Goal: Communication & Community: Share content

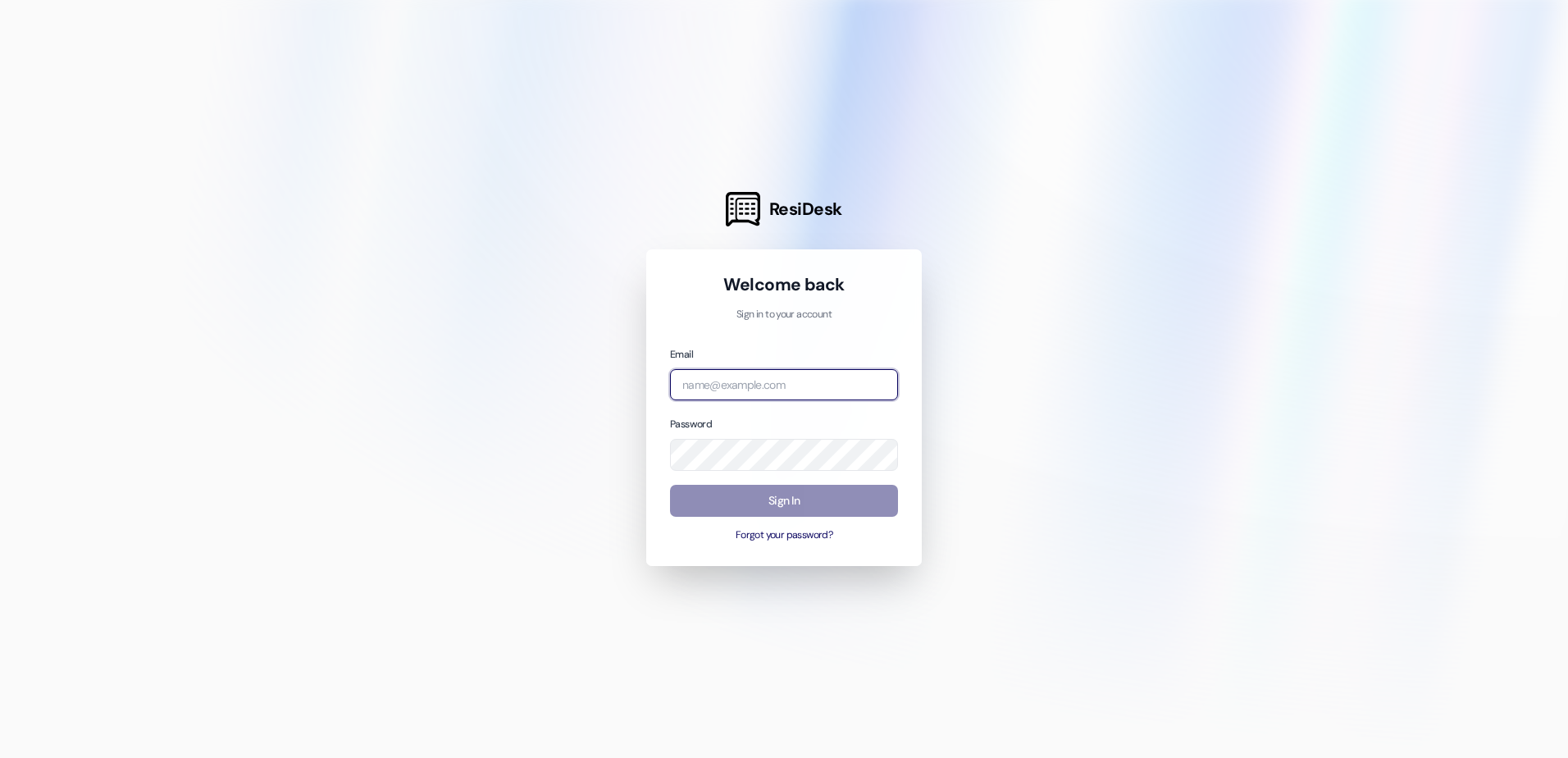
type input "[EMAIL_ADDRESS][DOMAIN_NAME]"
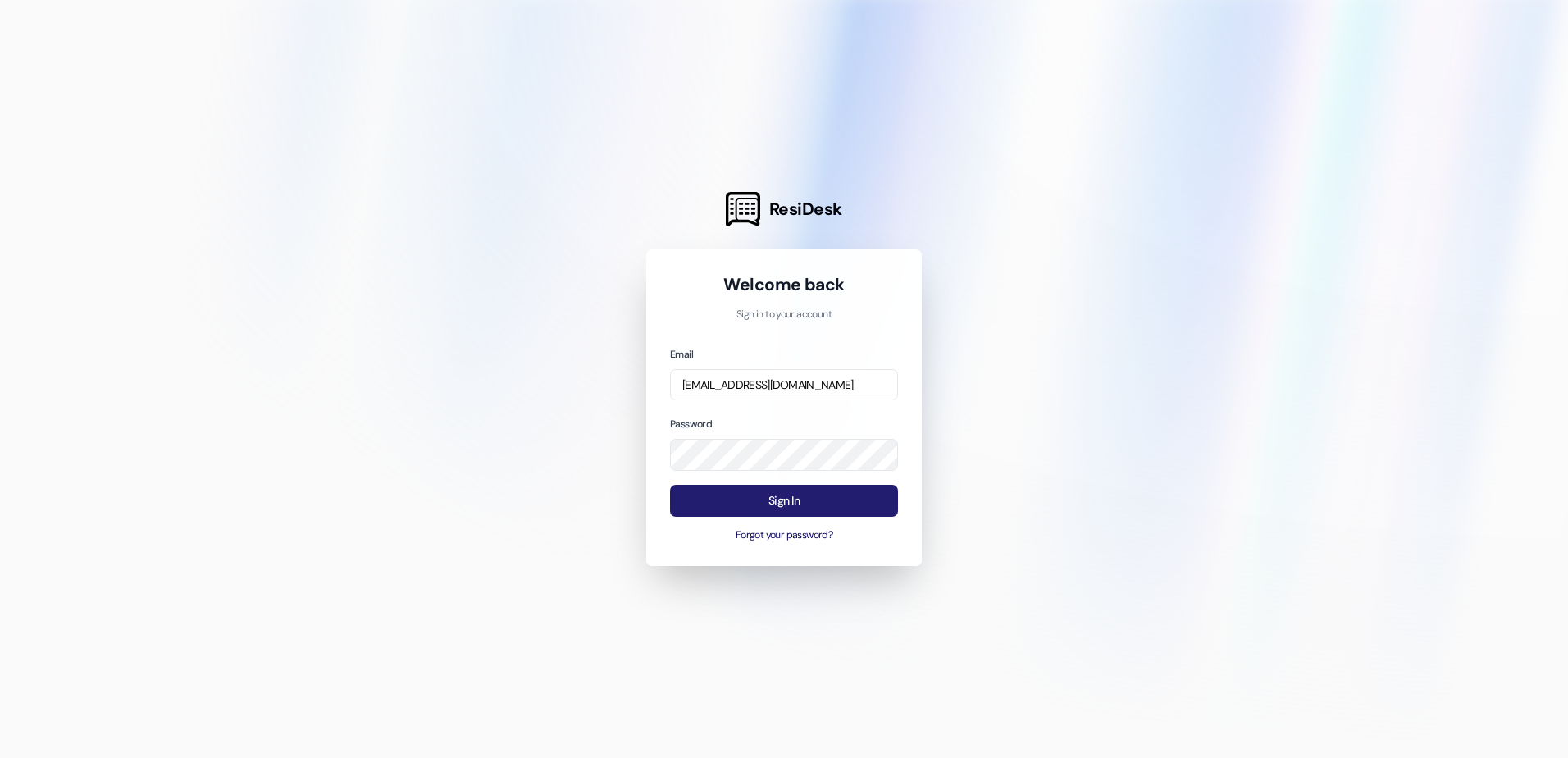
click at [774, 500] on button "Sign In" at bounding box center [784, 501] width 228 height 32
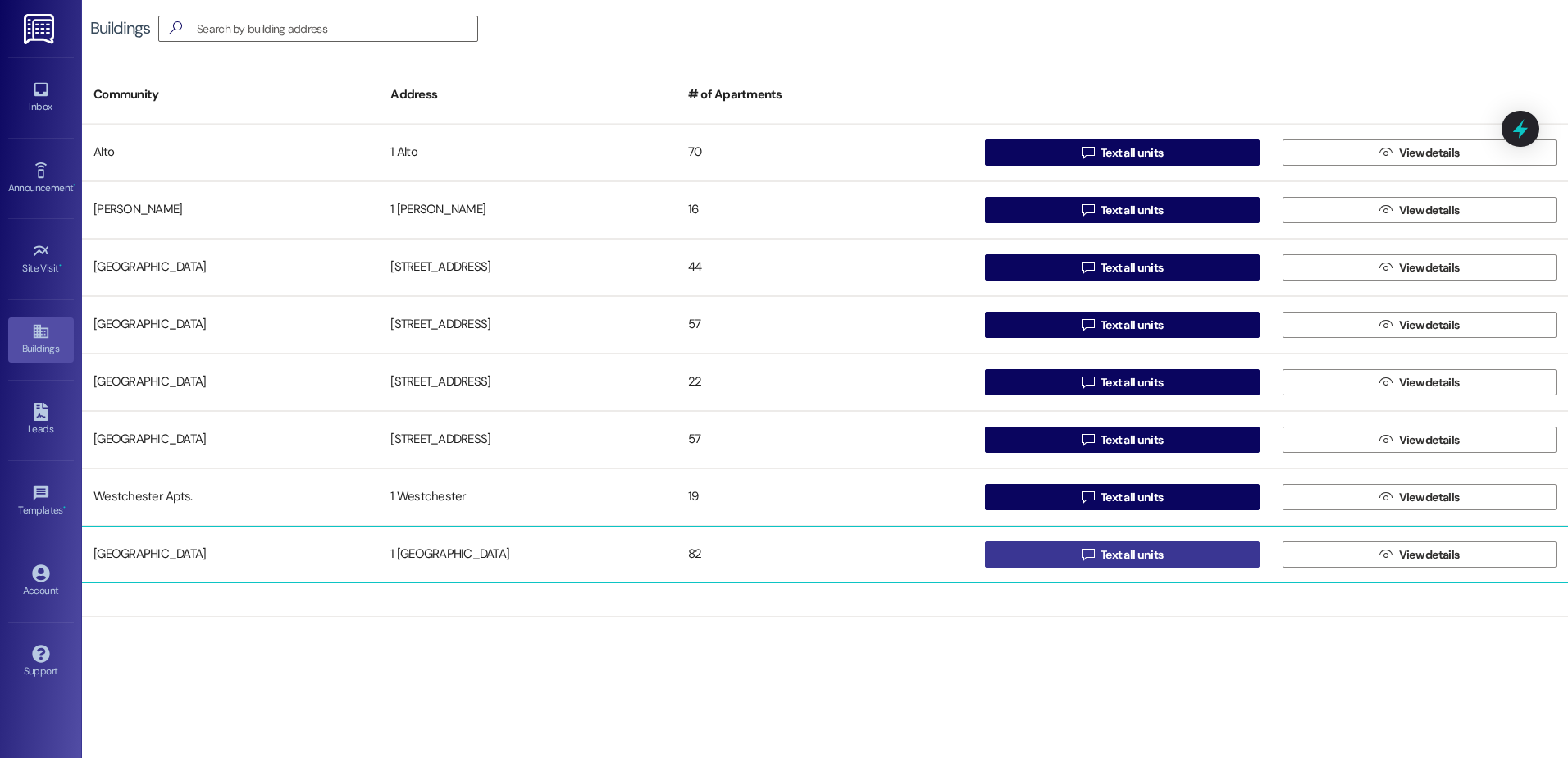
click at [1128, 555] on span "Text all units" at bounding box center [1132, 554] width 63 height 17
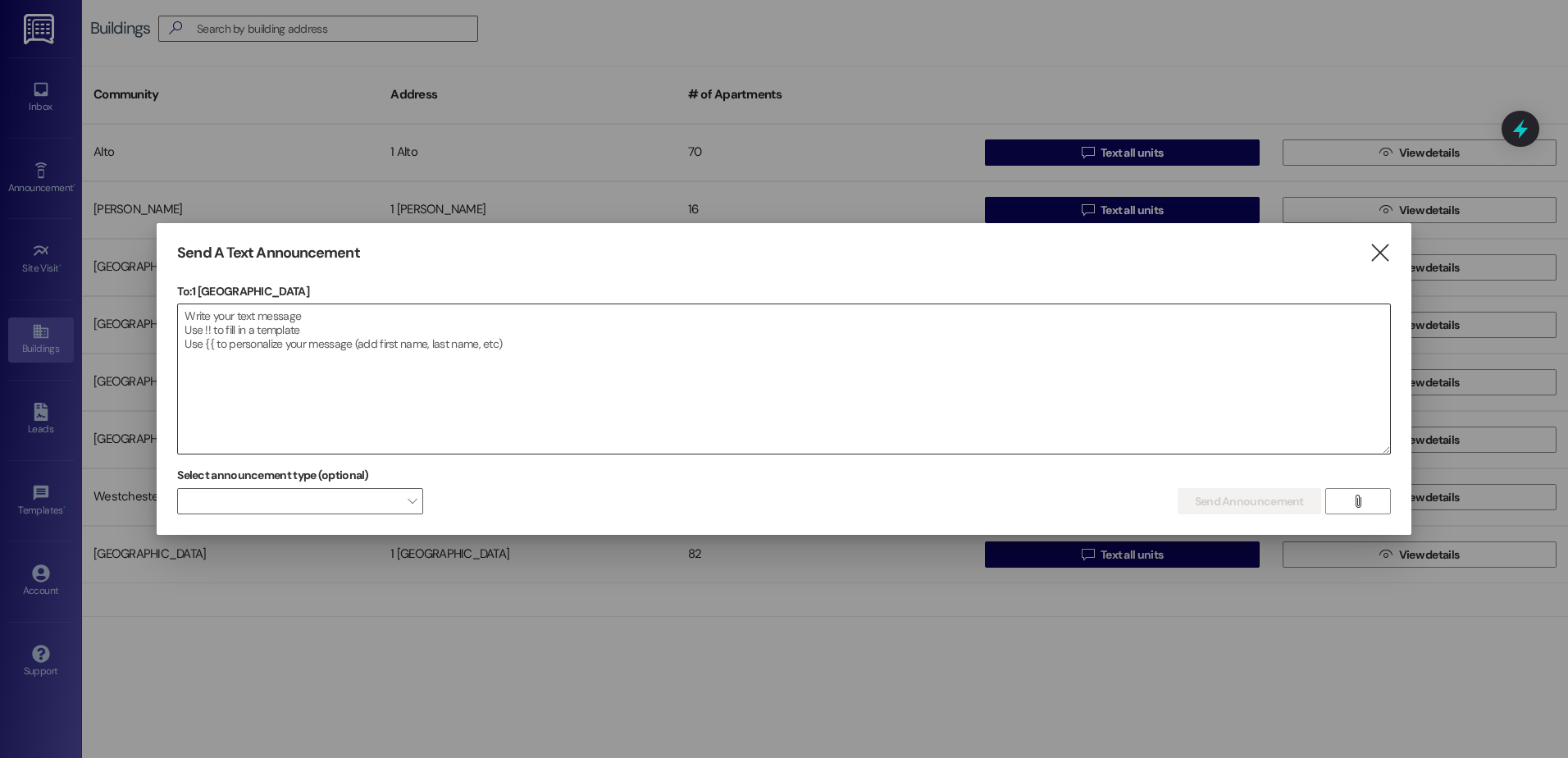
drag, startPoint x: 257, startPoint y: 338, endPoint x: 266, endPoint y: 338, distance: 9.0
click at [266, 338] on textarea at bounding box center [784, 379] width 1212 height 149
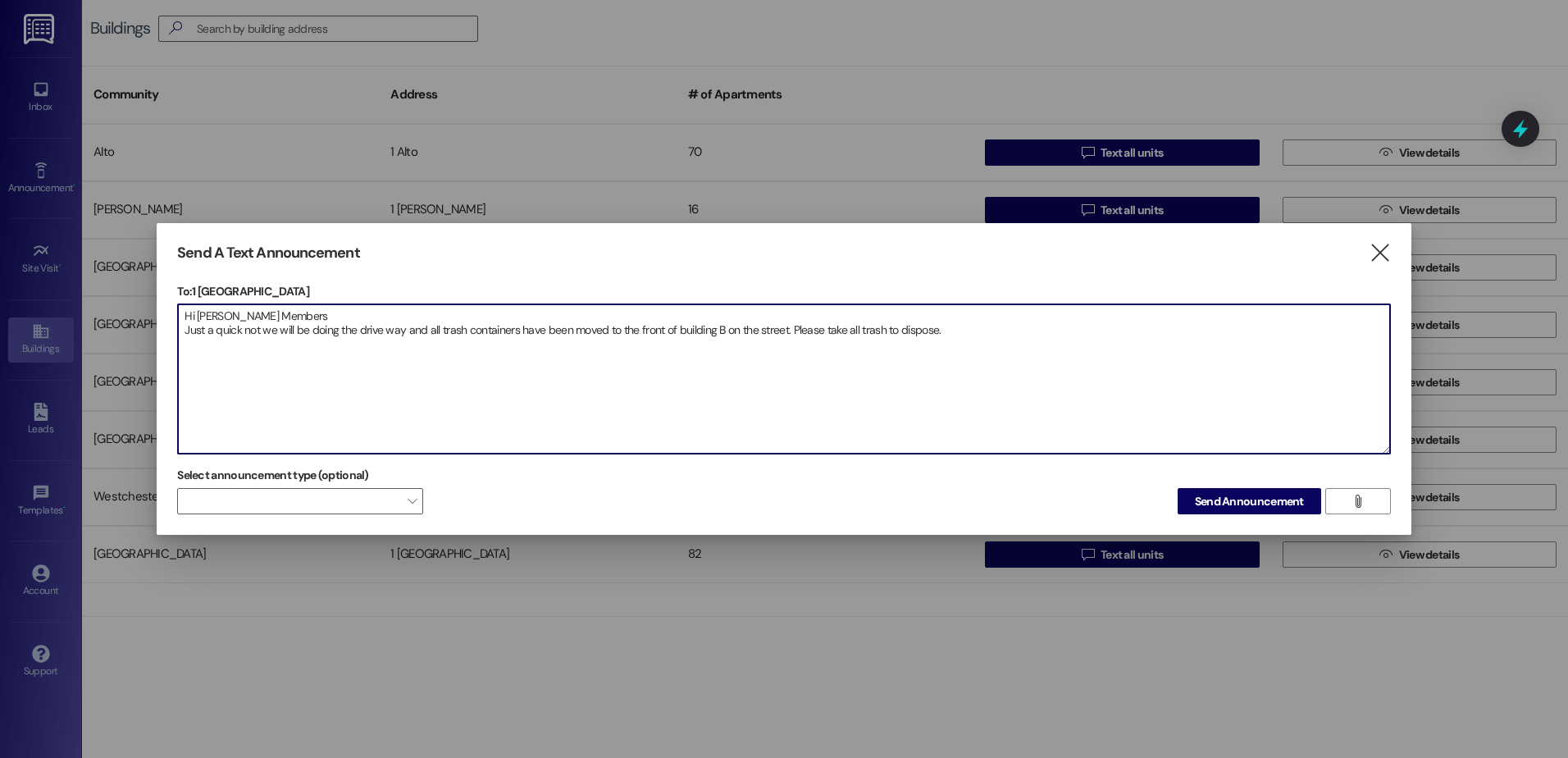
click at [946, 329] on textarea "Hi [PERSON_NAME] Members Just a quick not we will be doing the drive way and al…" at bounding box center [784, 379] width 1212 height 149
drag, startPoint x: 402, startPoint y: 329, endPoint x: 360, endPoint y: 336, distance: 42.6
click at [360, 336] on textarea "Hi Zuni Members Just a quick not we will be doing the driveway and all trash co…" at bounding box center [784, 379] width 1212 height 149
click at [962, 336] on textarea "Hi Zuni Members Just a quick not we will be doing the parking lot, and all tras…" at bounding box center [784, 379] width 1212 height 149
drag, startPoint x: 250, startPoint y: 361, endPoint x: 176, endPoint y: 317, distance: 86.1
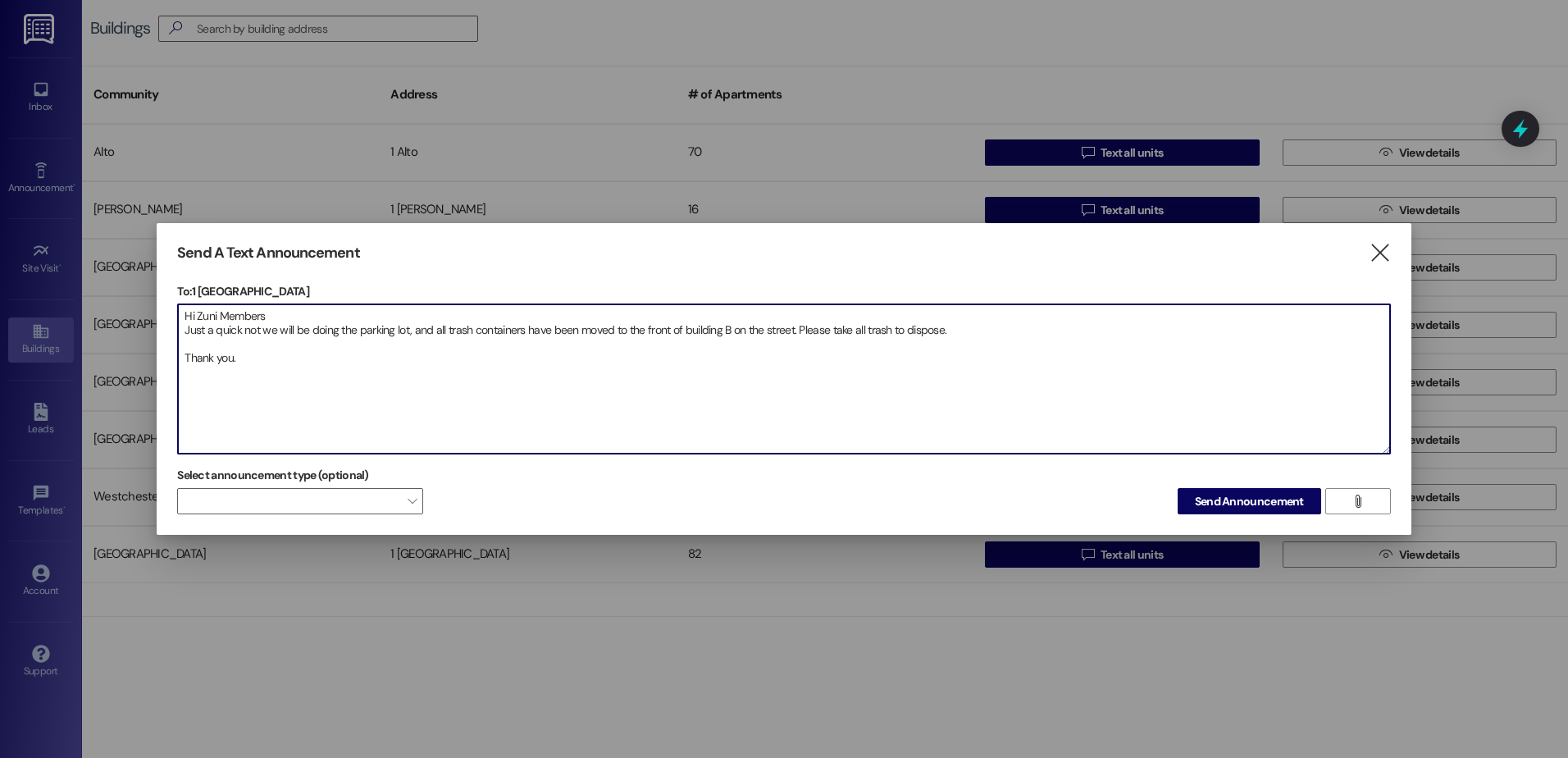
click at [176, 317] on div "Send A Text Announcement  To: 1 Zuni Plaza  Drop image file here Hi Zuni Memb…" at bounding box center [784, 379] width 1254 height 313
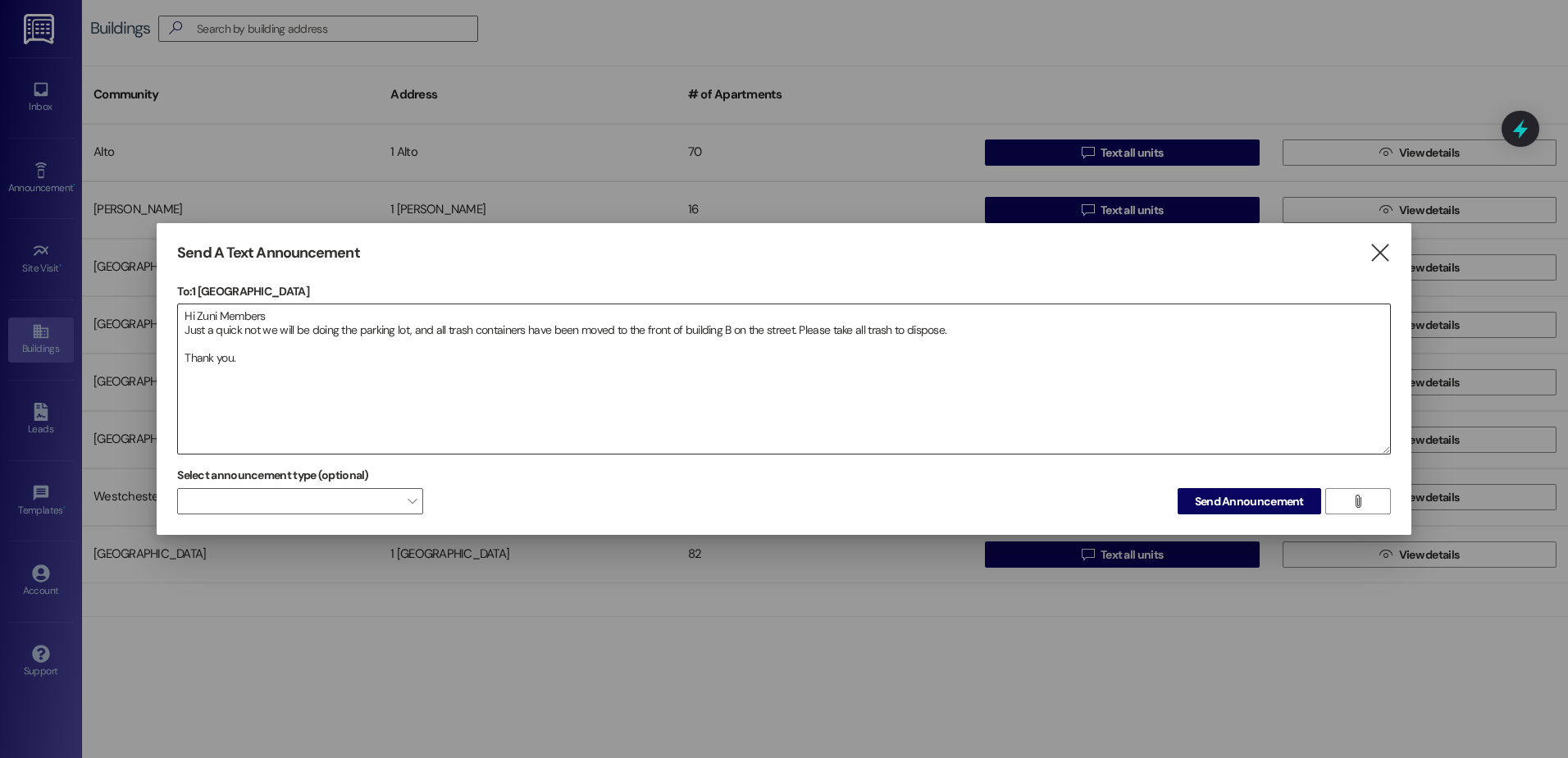
click at [194, 397] on textarea "Hi Zuni Members Just a quick not we will be doing the parking lot, and all tras…" at bounding box center [784, 379] width 1212 height 149
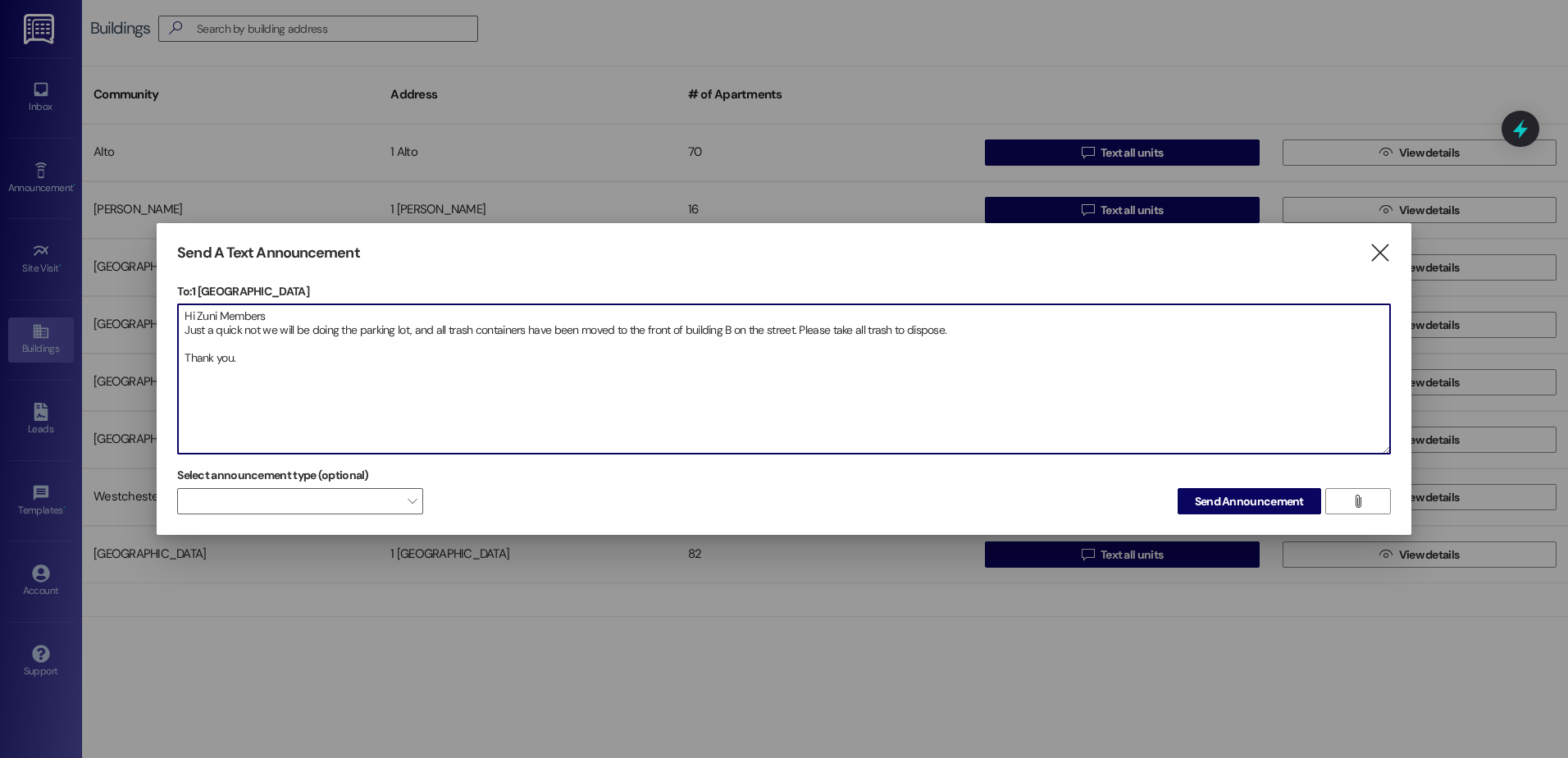
click at [245, 357] on textarea "Hi Zuni Members Just a quick not we will be doing the parking lot, and all tras…" at bounding box center [784, 379] width 1212 height 149
paste textarea "Hola miembros de Zuni Solo un rápido no haremos el estacionamiento, y todos los…"
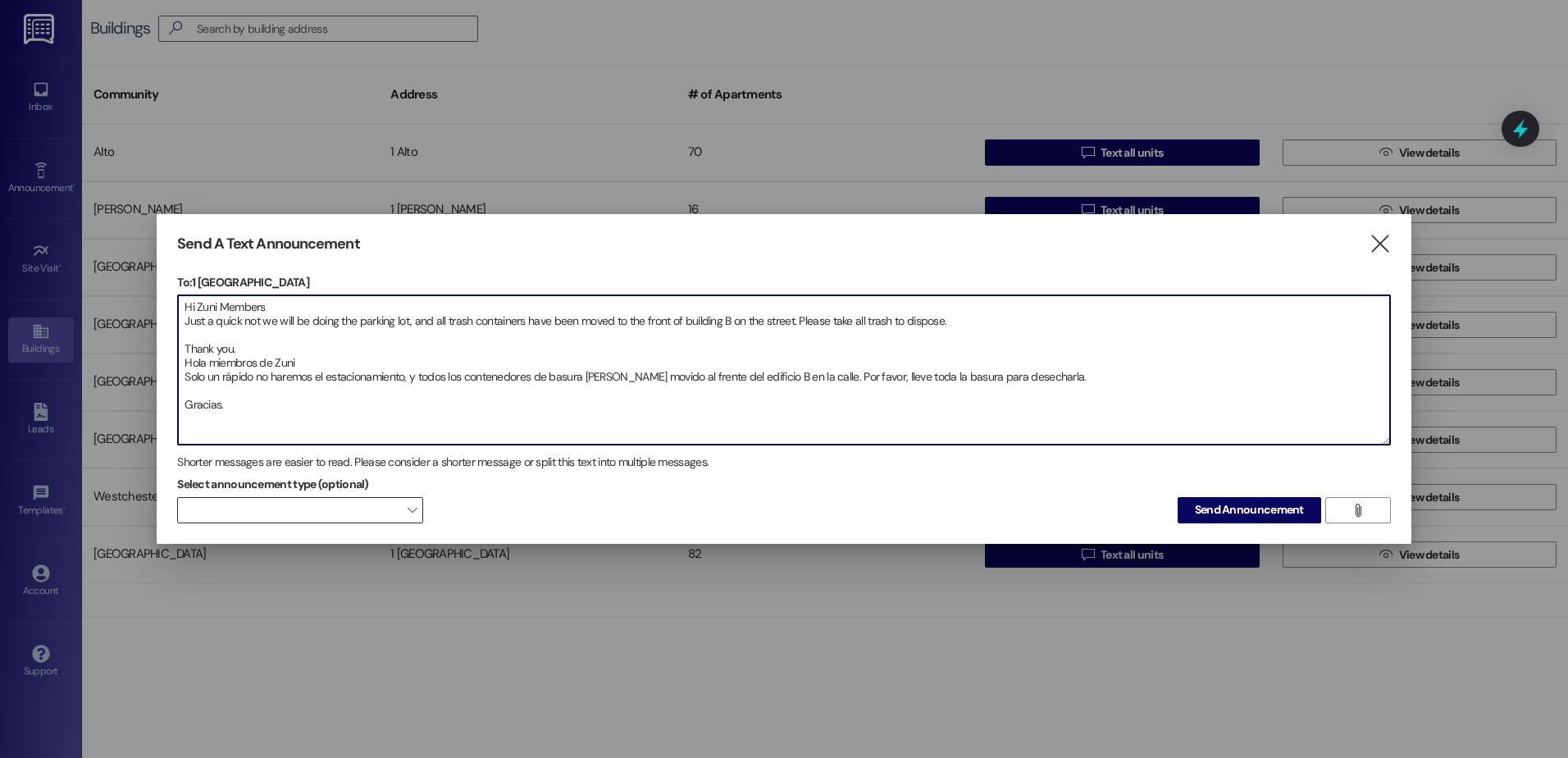
type textarea "Hi Zuni Members Just a quick not we will be doing the parking lot, and all tras…"
click at [412, 504] on span "" at bounding box center [412, 511] width 9 height 27
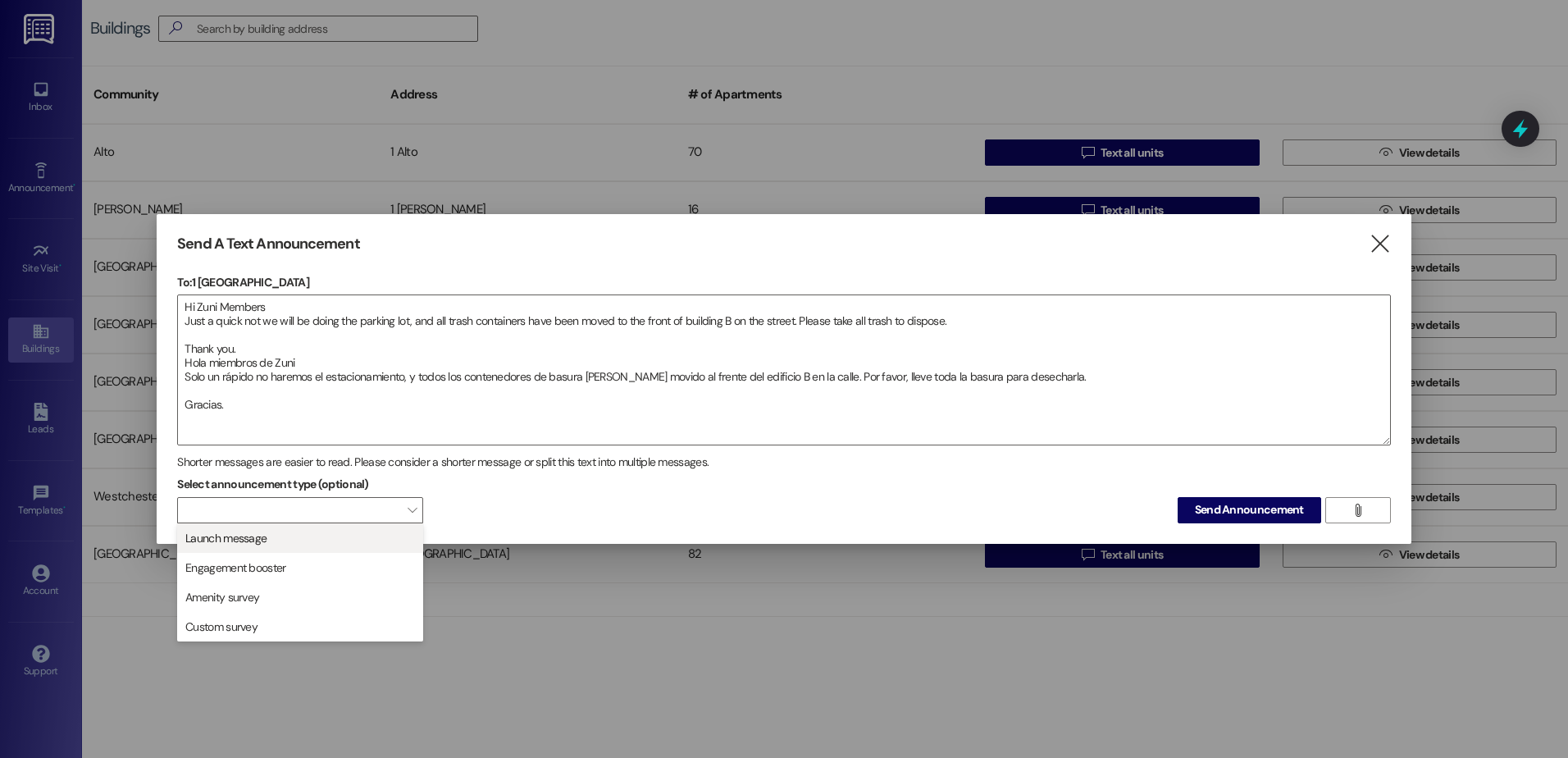
click at [369, 534] on span "Launch message" at bounding box center [300, 537] width 231 height 18
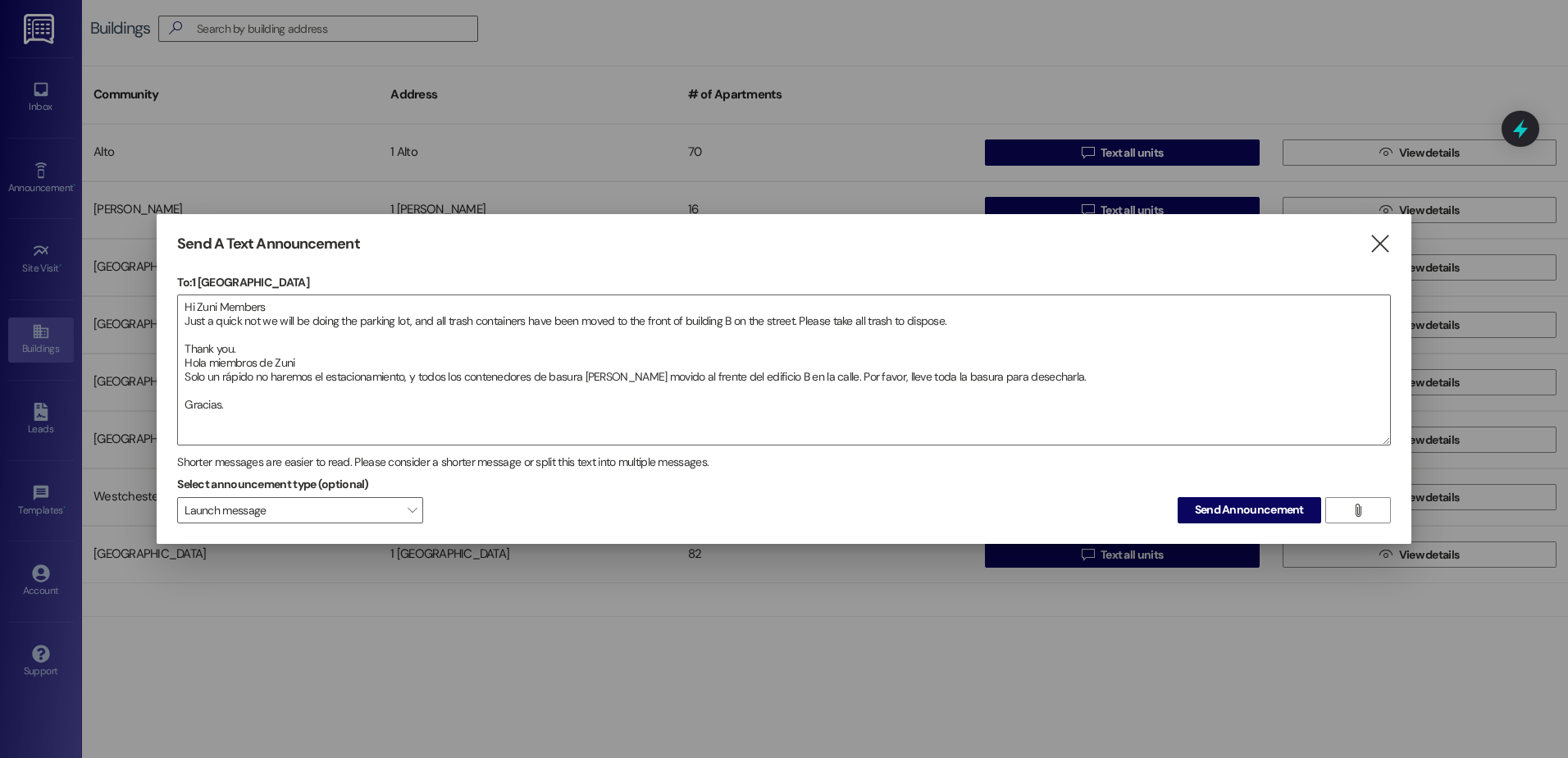
click at [1234, 510] on span "Send Announcement" at bounding box center [1249, 510] width 109 height 17
